Goal: Task Accomplishment & Management: Use online tool/utility

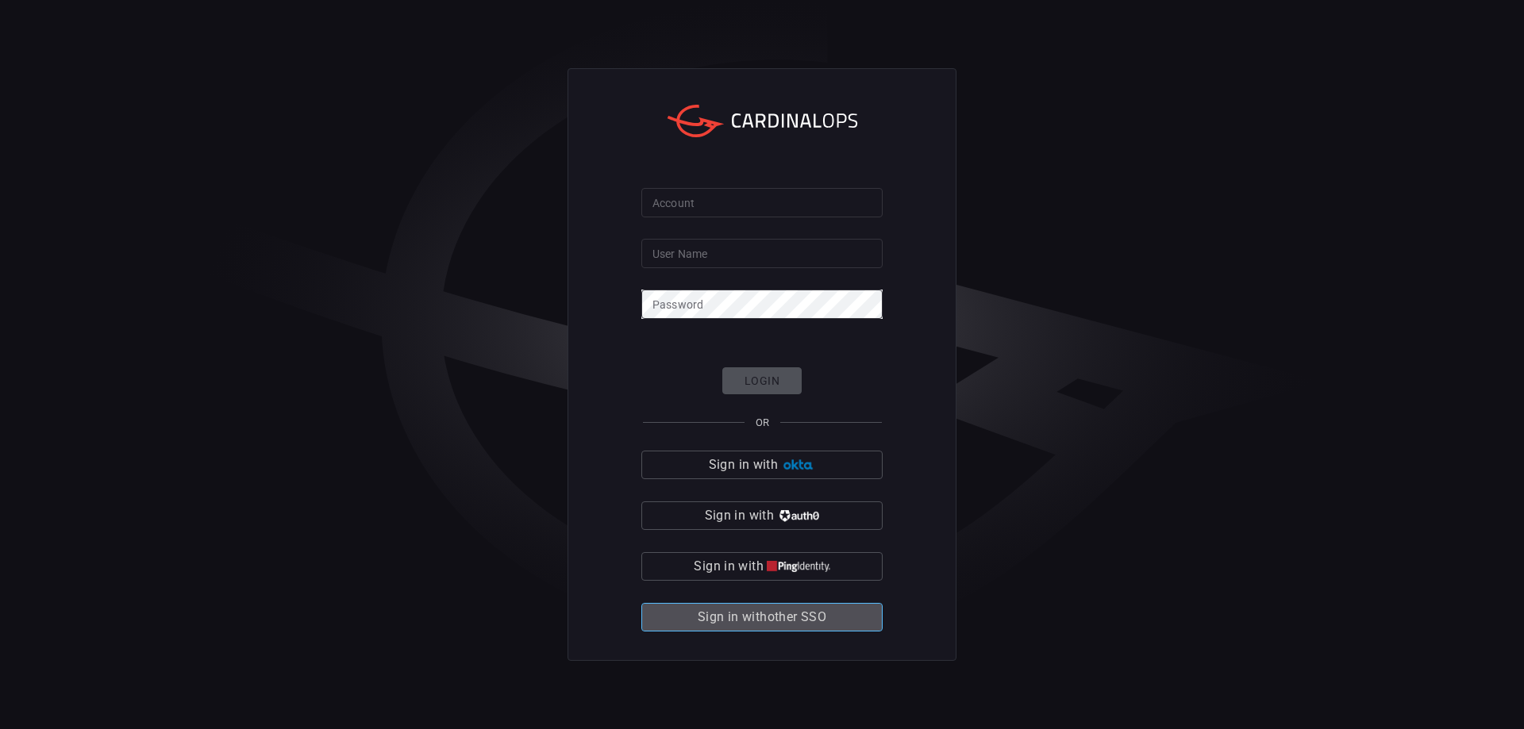
click at [769, 611] on span "Sign in with other SSO" at bounding box center [762, 617] width 129 height 22
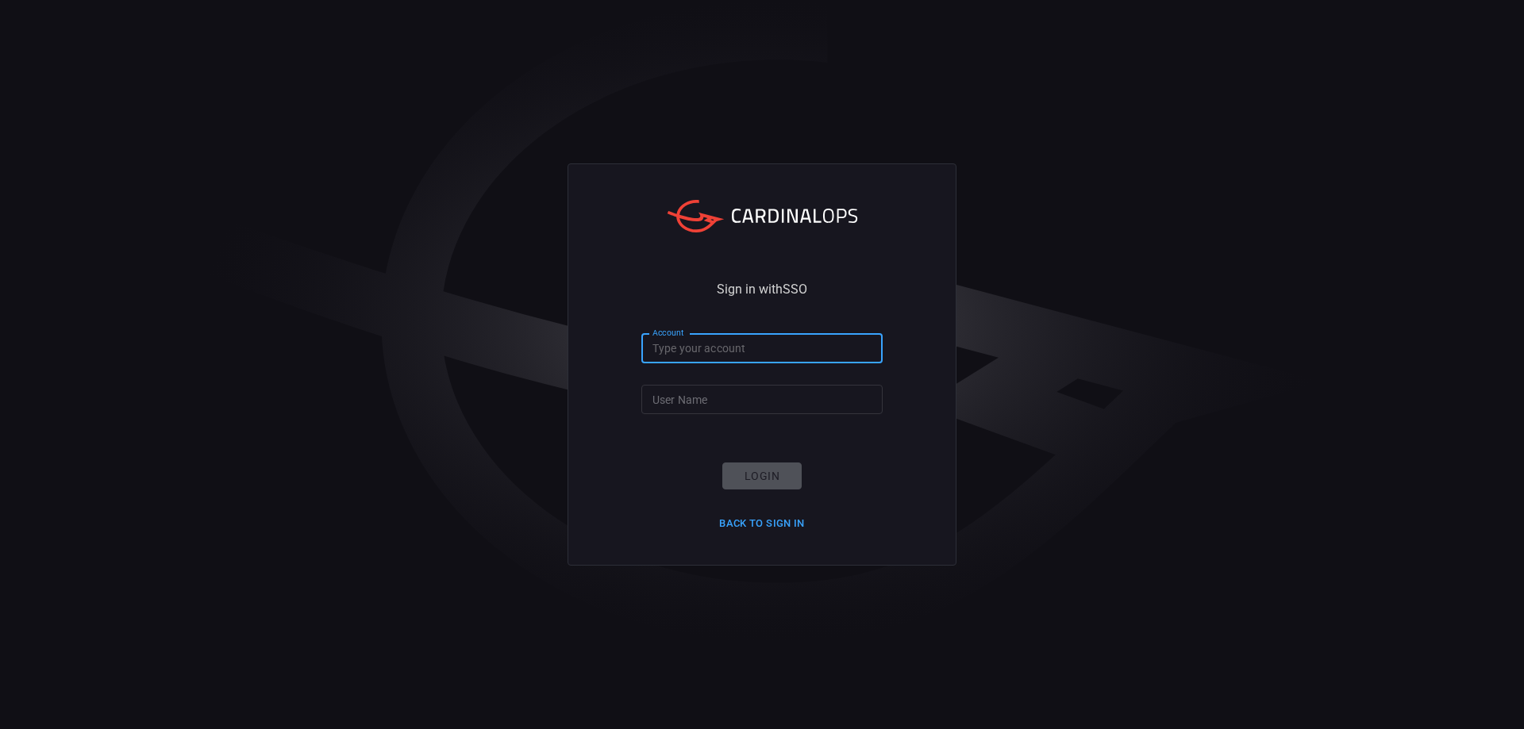
click at [733, 336] on input "Account" at bounding box center [761, 348] width 241 height 29
type input "clalit-health"
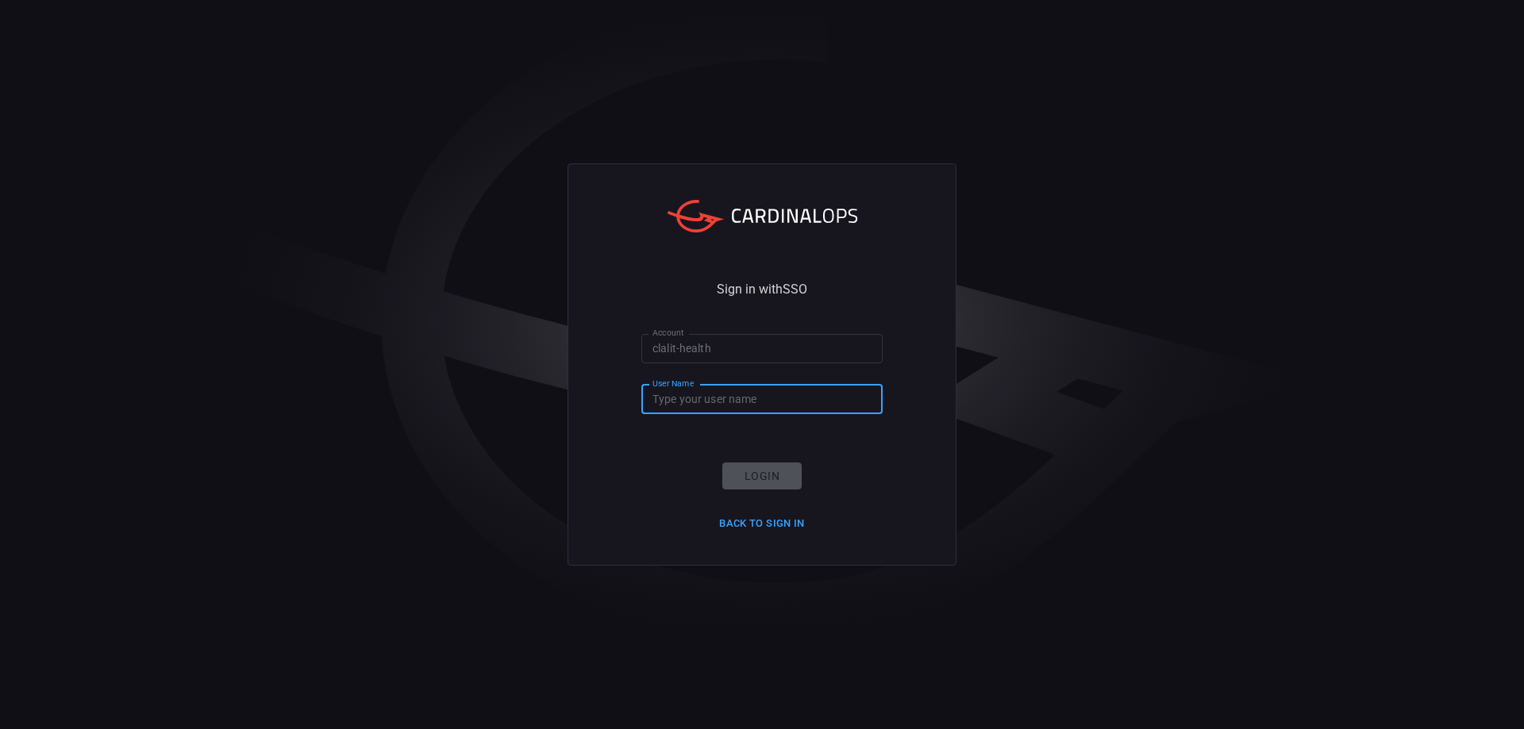
click at [767, 399] on input "User Name" at bounding box center [761, 399] width 241 height 29
type input "denysche@clalit.org.il"
click at [768, 468] on button "Login" at bounding box center [761, 477] width 79 height 28
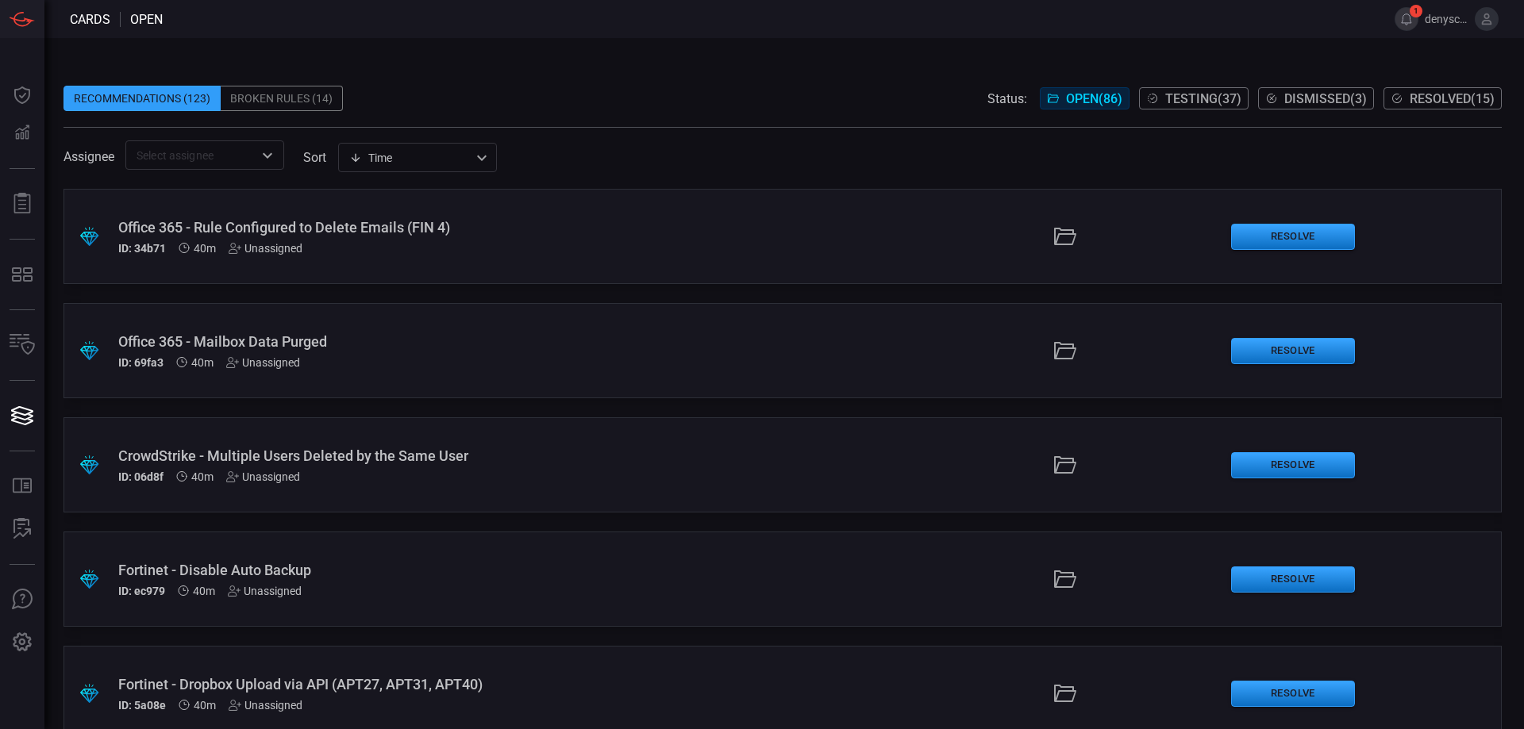
click at [1413, 22] on button "1" at bounding box center [1407, 19] width 24 height 24
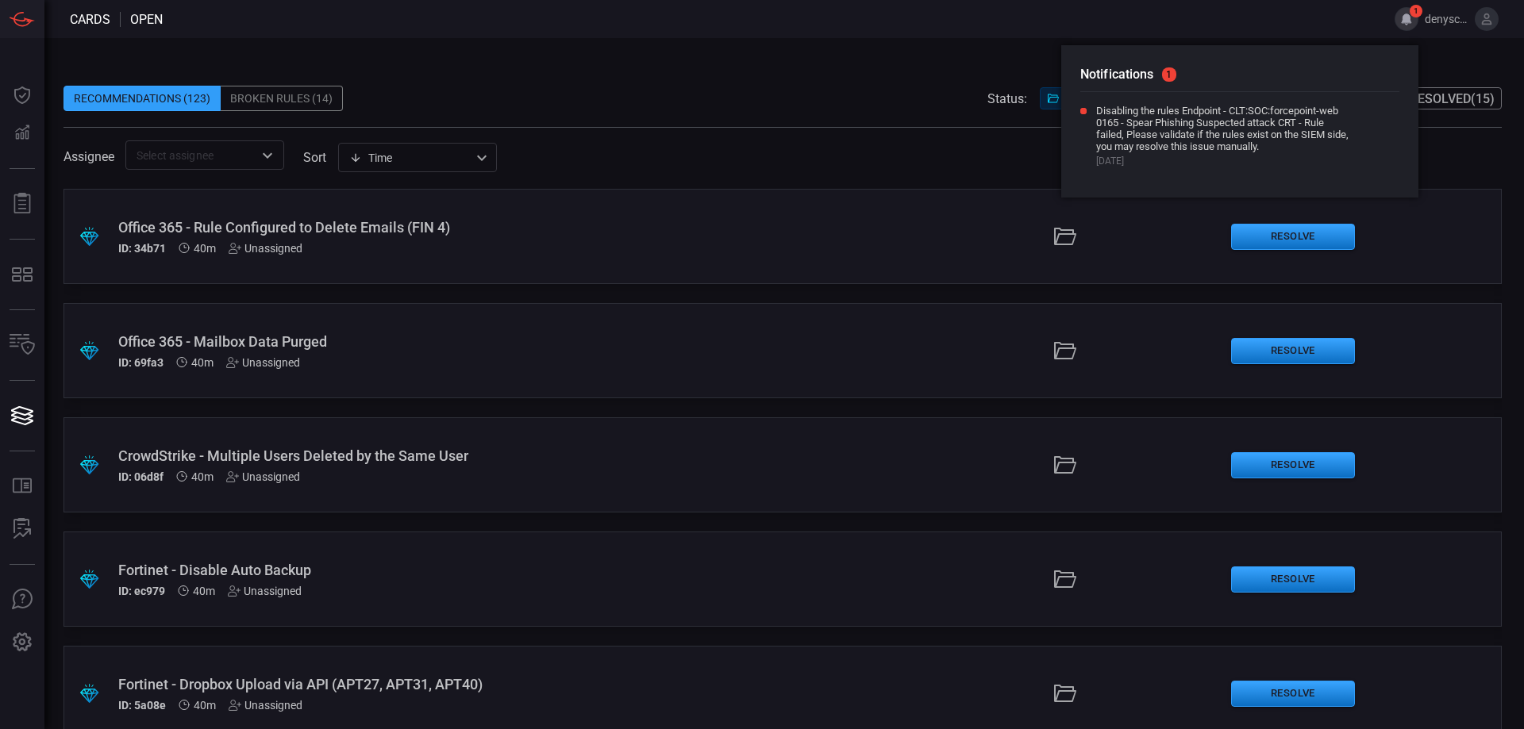
click at [1370, 97] on div "Notifications 1 Disabling the rules Endpoint - CLT:SOC:forcepoint-web 0165 - Sp…" at bounding box center [1239, 121] width 357 height 152
click at [1362, 107] on icon at bounding box center [1363, 110] width 11 height 11
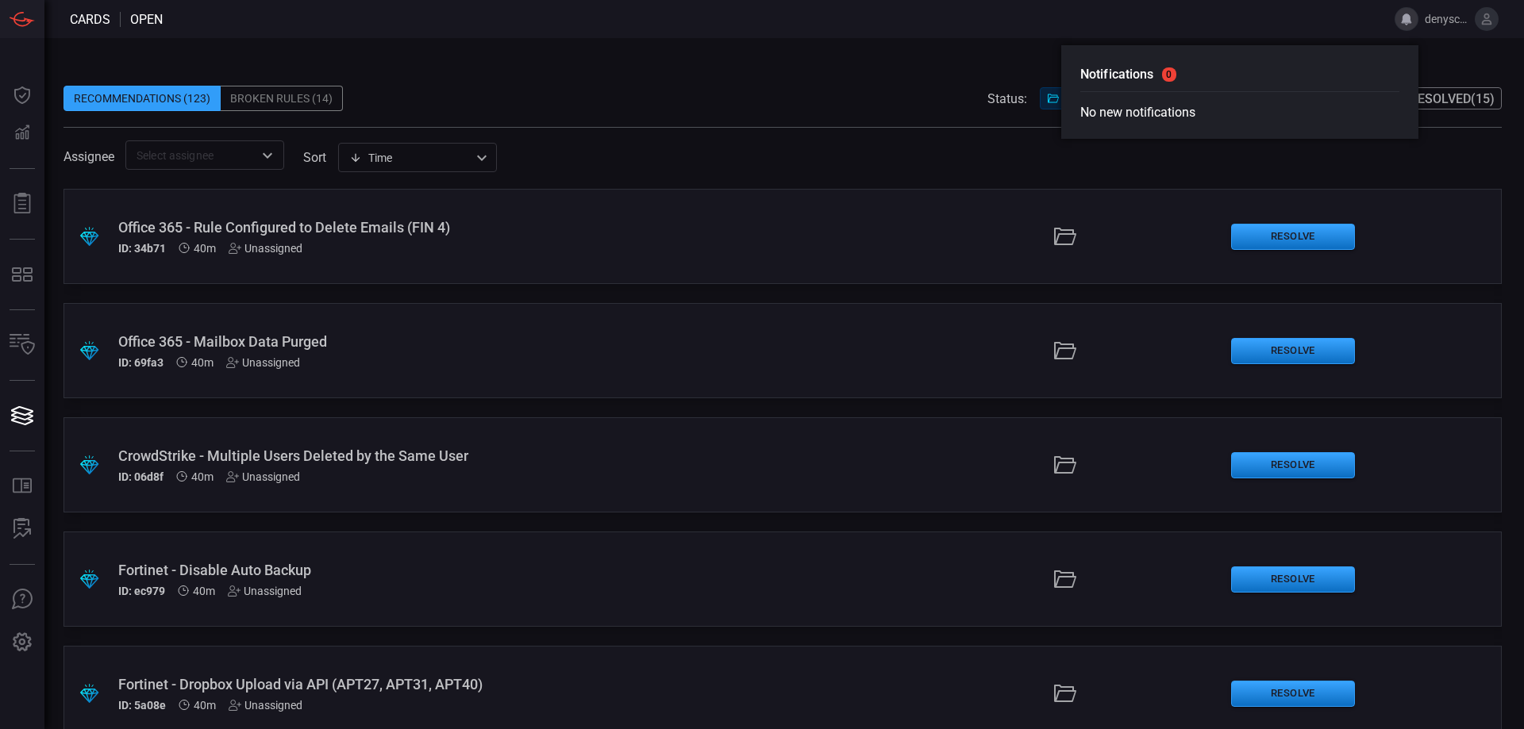
click at [988, 51] on div "Recommendations (123) Broken Rules (14) Status: Open ( 86 ) Testing ( 37 ) Dism…" at bounding box center [783, 383] width 1479 height 691
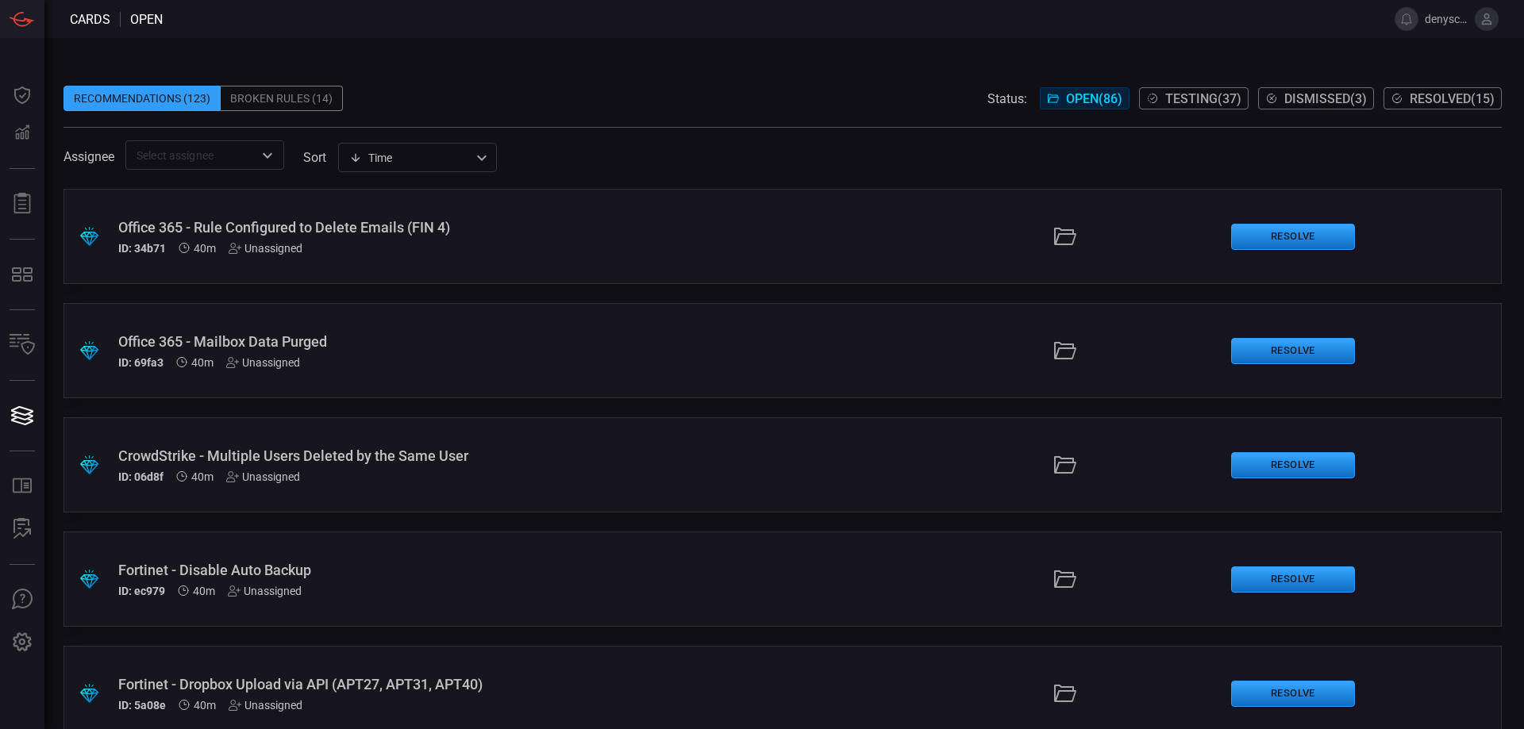
click at [1187, 95] on span "Testing ( 37 )" at bounding box center [1203, 98] width 76 height 15
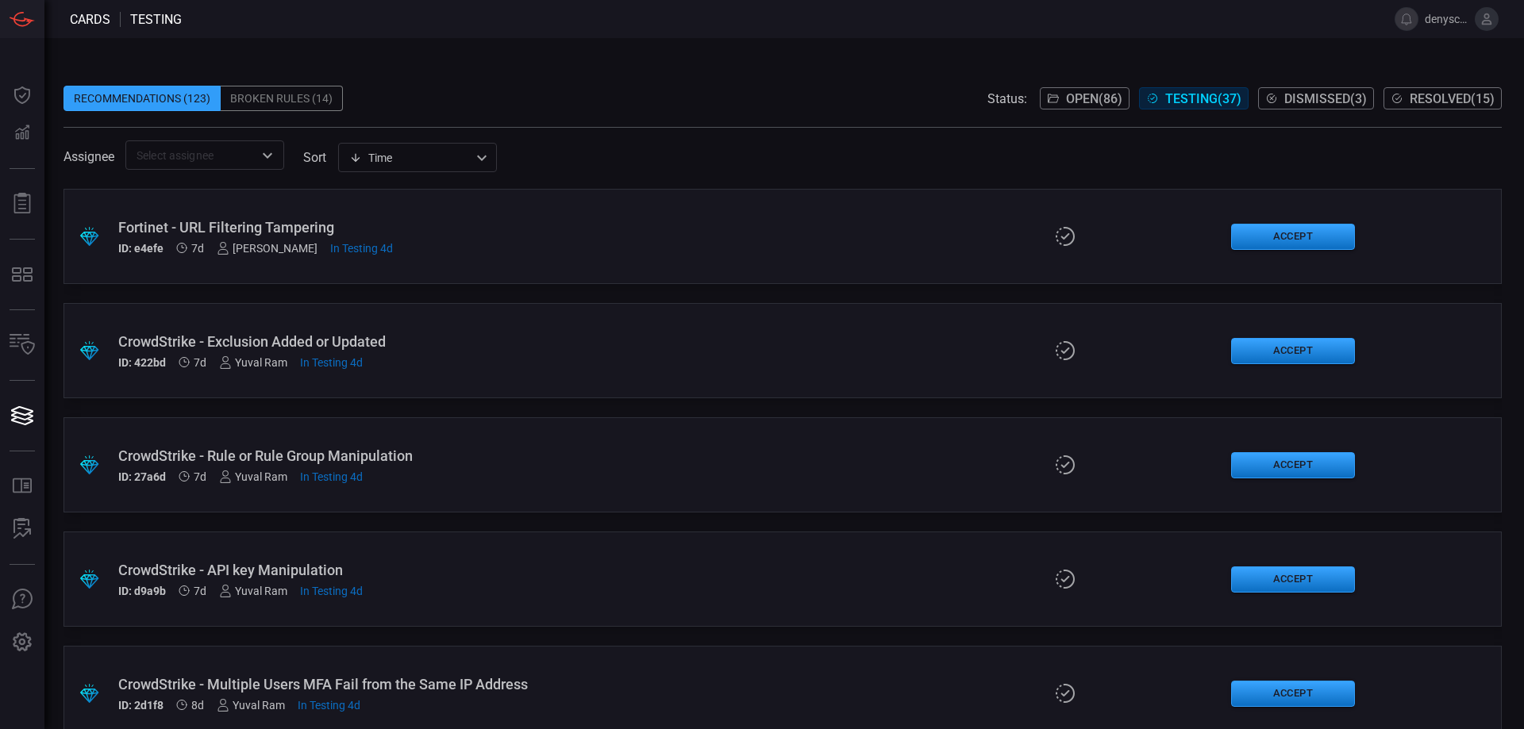
click at [710, 125] on span at bounding box center [782, 119] width 1438 height 16
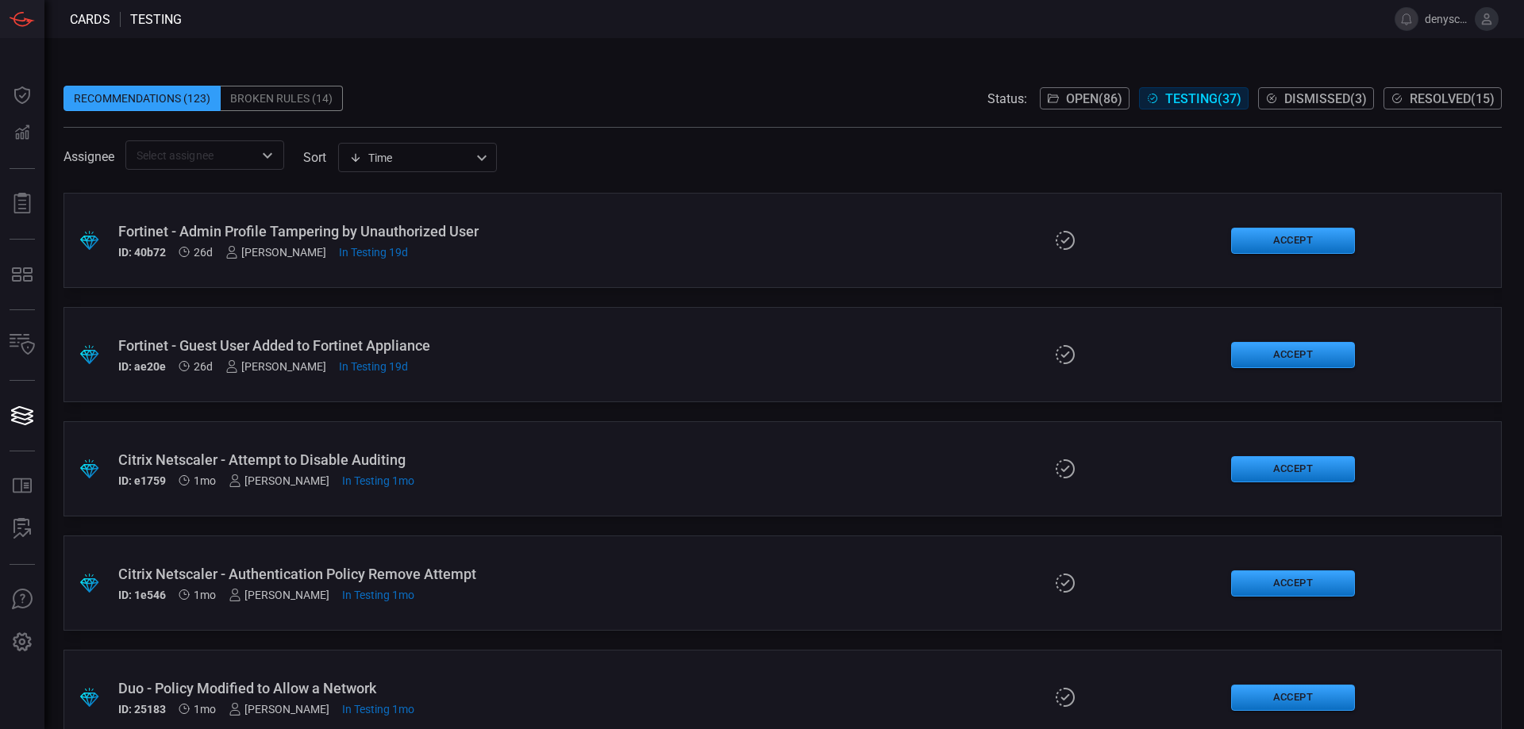
click at [378, 566] on div "Citrix Netscaler - Authentication Policy Remove Attempt" at bounding box center [370, 574] width 504 height 17
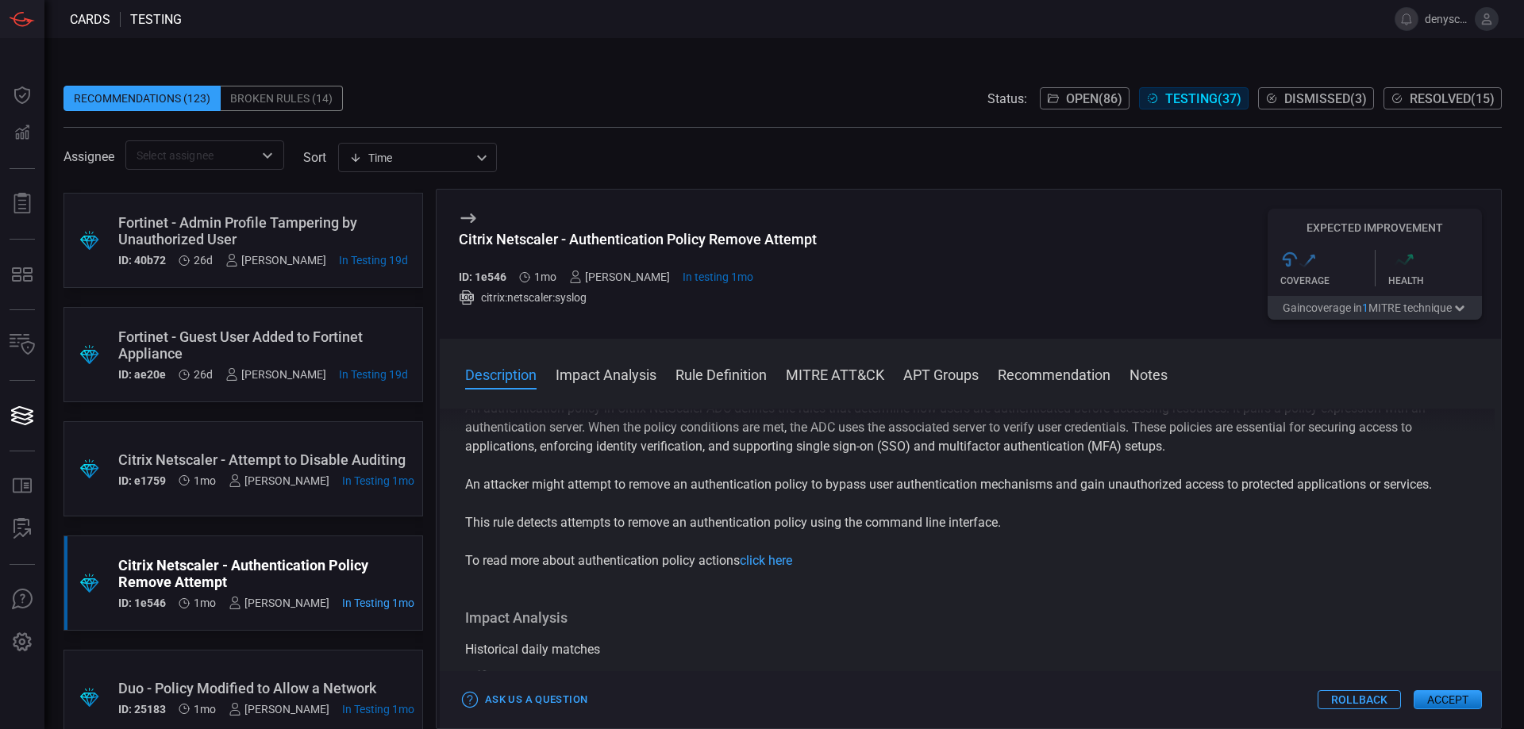
scroll to position [159, 0]
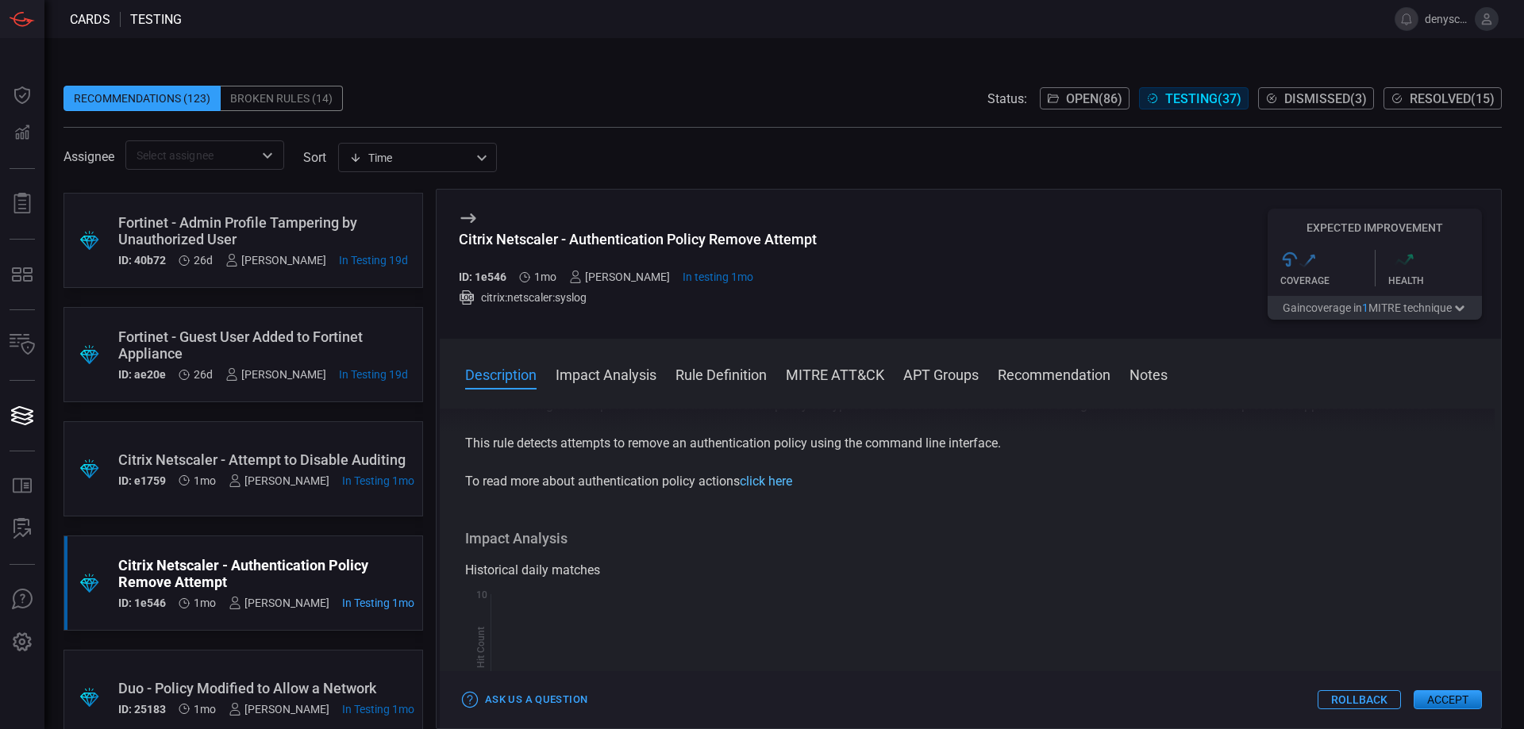
click at [764, 485] on link "click here" at bounding box center [766, 481] width 52 height 15
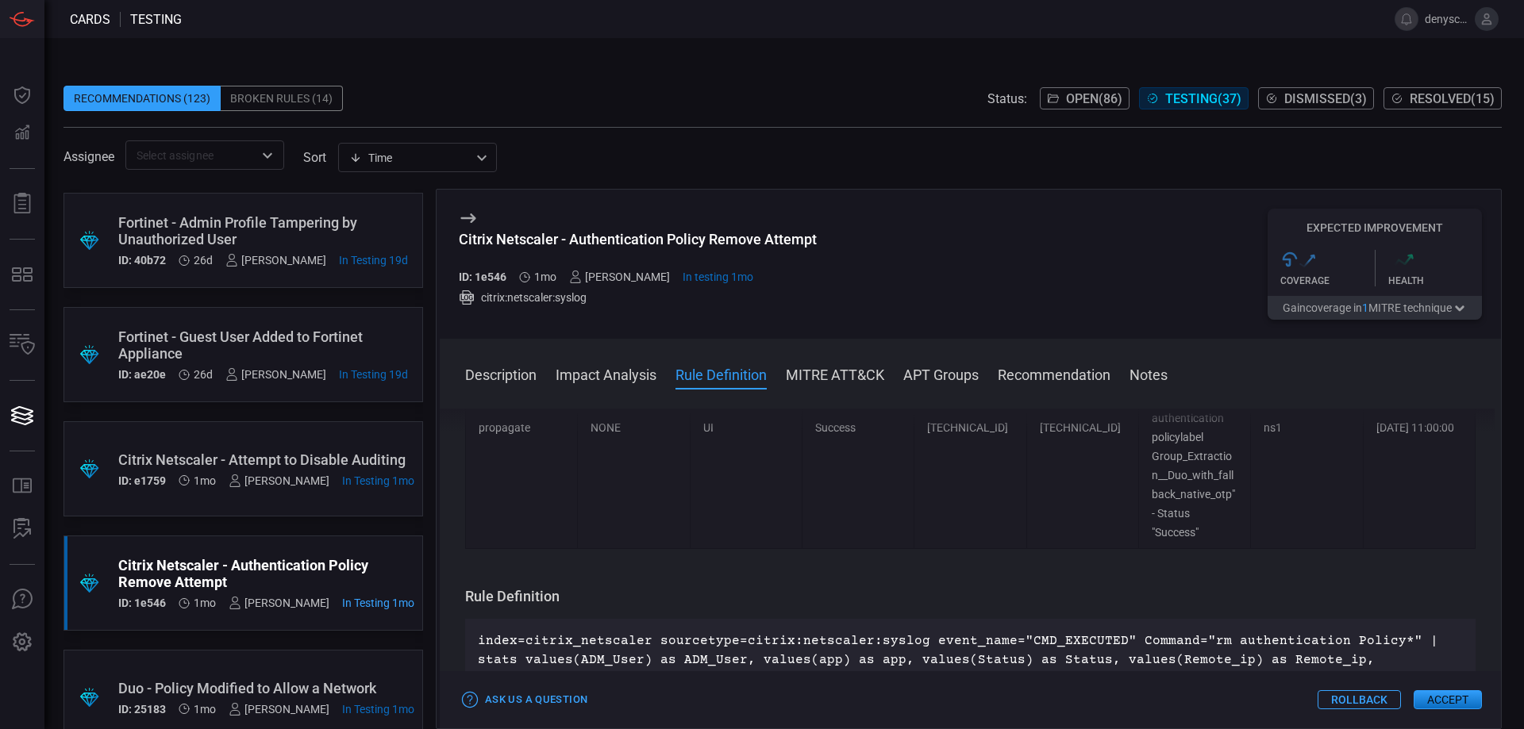
scroll to position [1032, 0]
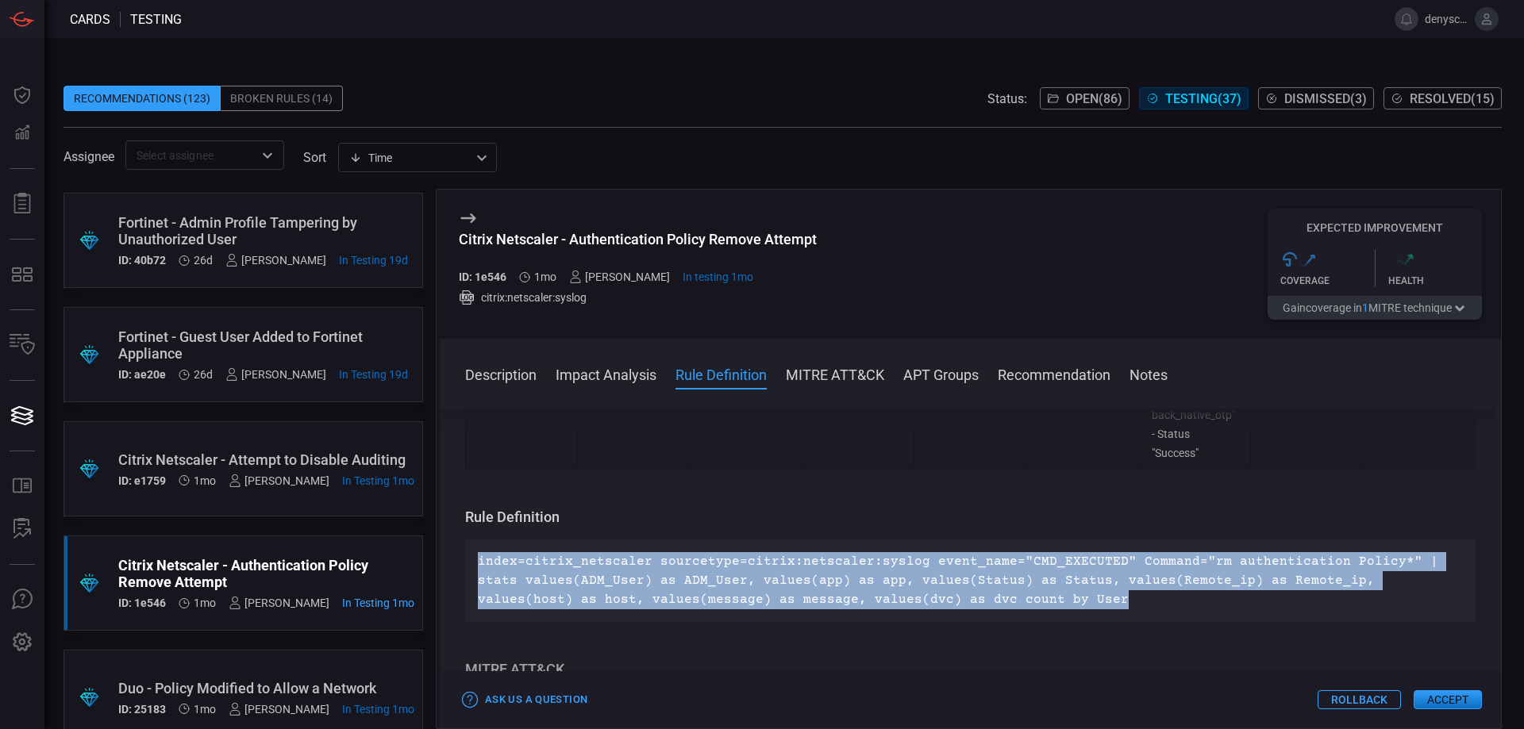
drag, startPoint x: 479, startPoint y: 485, endPoint x: 1002, endPoint y: 523, distance: 524.4
click at [1002, 540] on div "index=citrix_netscaler sourcetype=citrix:netscaler:syslog event_name="CMD_EXECU…" at bounding box center [970, 581] width 1010 height 83
copy p "index=citrix_netscaler sourcetype=citrix:netscaler:syslog event_name="CMD_EXECU…"
drag, startPoint x: 887, startPoint y: 309, endPoint x: 553, endPoint y: 78, distance: 405.6
click at [887, 309] on div "Citrix Netscaler - Authentication Policy Remove Attempt ID: 1e546 1mo [PERSON_N…" at bounding box center [970, 264] width 1061 height 149
